Goal: Find specific page/section: Find specific page/section

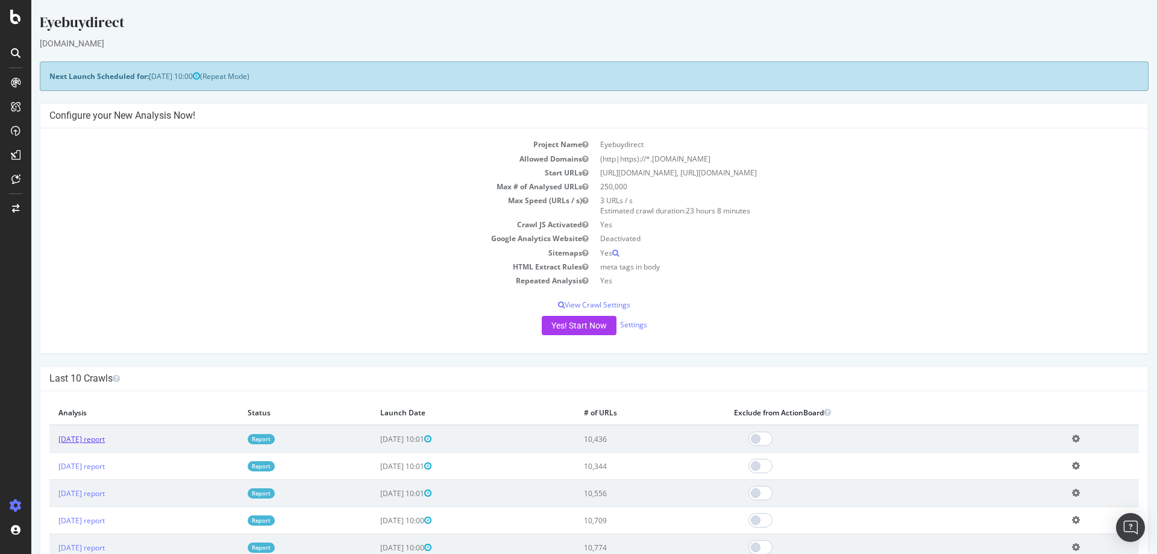
click at [105, 436] on link "[DATE] report" at bounding box center [81, 439] width 46 height 10
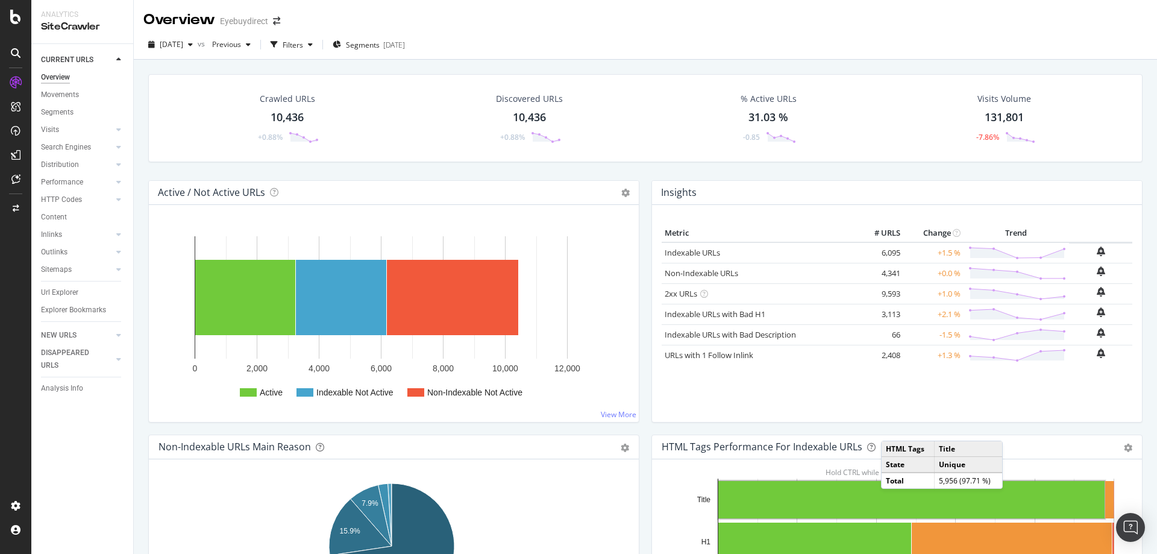
click at [633, 426] on div "Active / Not Active URLs Chart (by Value) Chart (by Percentage) Table Expand Ex…" at bounding box center [393, 307] width 503 height 254
click at [645, 201] on div "Insights Metric # URLS Change Trend Indexable URLs 6,095 +1.5 % Non-Indexable U…" at bounding box center [896, 307] width 503 height 254
click at [57, 133] on div "ActionBoard" at bounding box center [68, 136] width 47 height 12
